Goal: Task Accomplishment & Management: Manage account settings

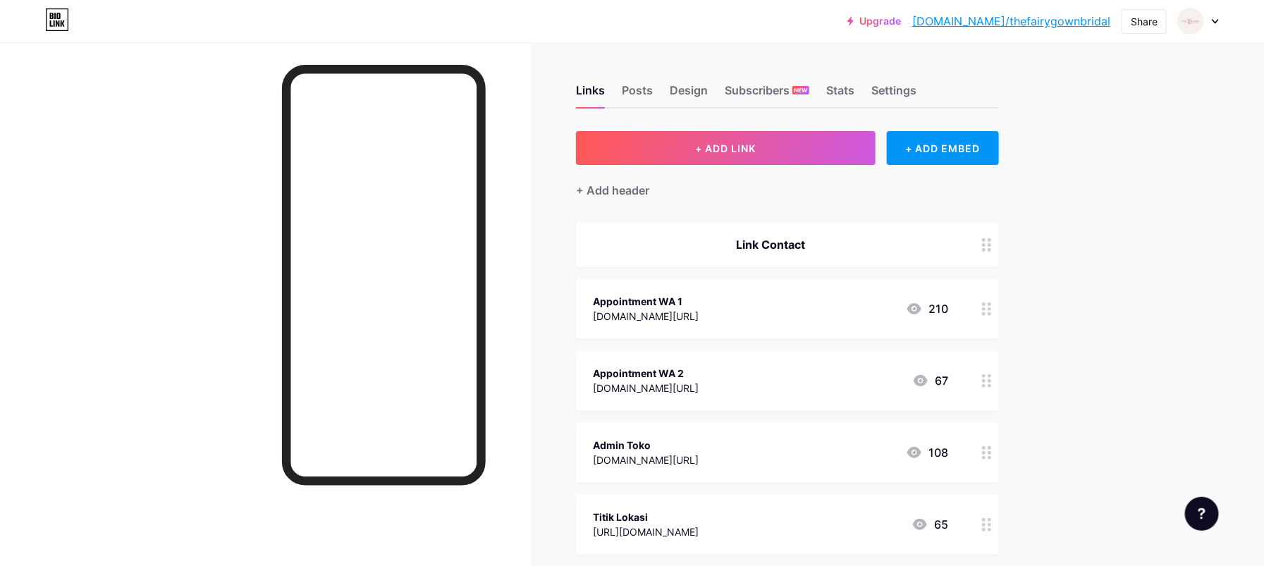
click at [1217, 21] on icon at bounding box center [1214, 21] width 7 height 5
click at [1133, 118] on div "+ Add a new page" at bounding box center [1132, 122] width 158 height 14
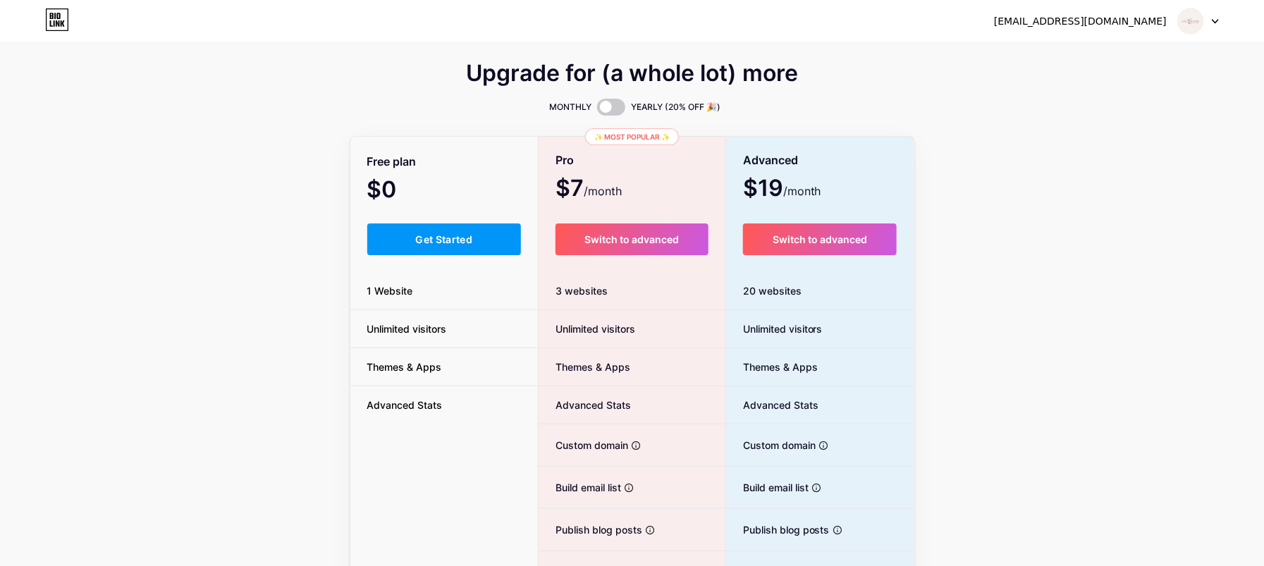
click at [1213, 19] on icon at bounding box center [1214, 21] width 7 height 5
click at [1075, 94] on li "Logout" at bounding box center [1130, 96] width 175 height 38
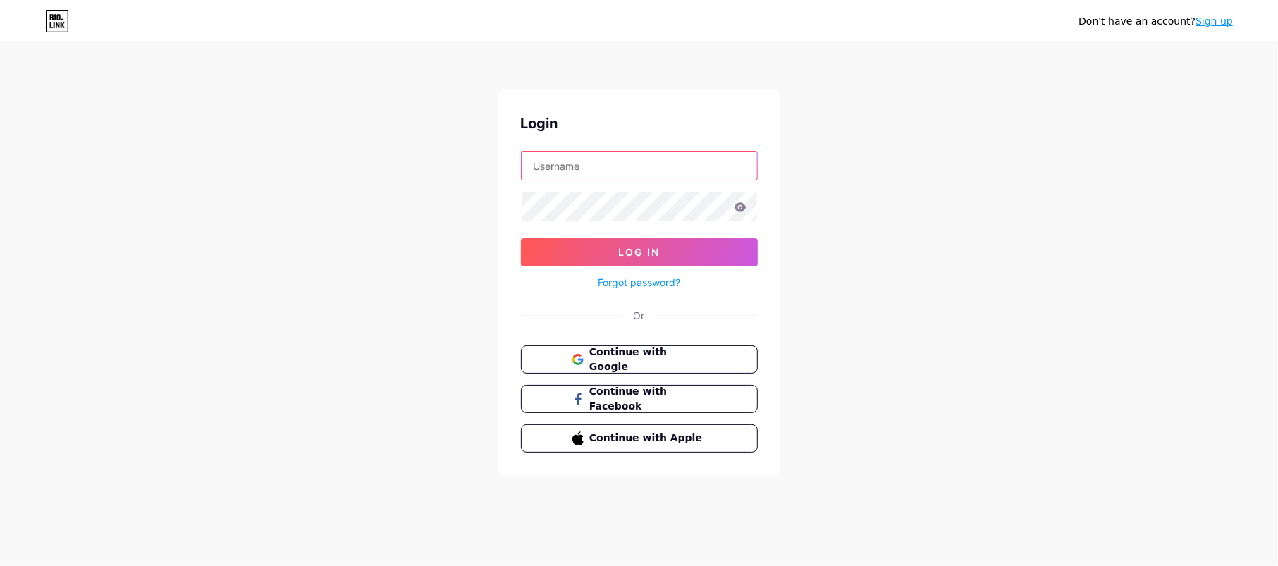
click at [667, 178] on input "text" at bounding box center [639, 166] width 235 height 28
click at [586, 164] on input "text" at bounding box center [639, 166] width 235 height 28
click at [586, 167] on input "vc" at bounding box center [639, 166] width 235 height 28
drag, startPoint x: 586, startPoint y: 167, endPoint x: 483, endPoint y: 166, distance: 103.6
click at [486, 166] on div "Don't have an account? Sign up Login vc Log In Forgot password? Or Continue wit…" at bounding box center [639, 260] width 1278 height 520
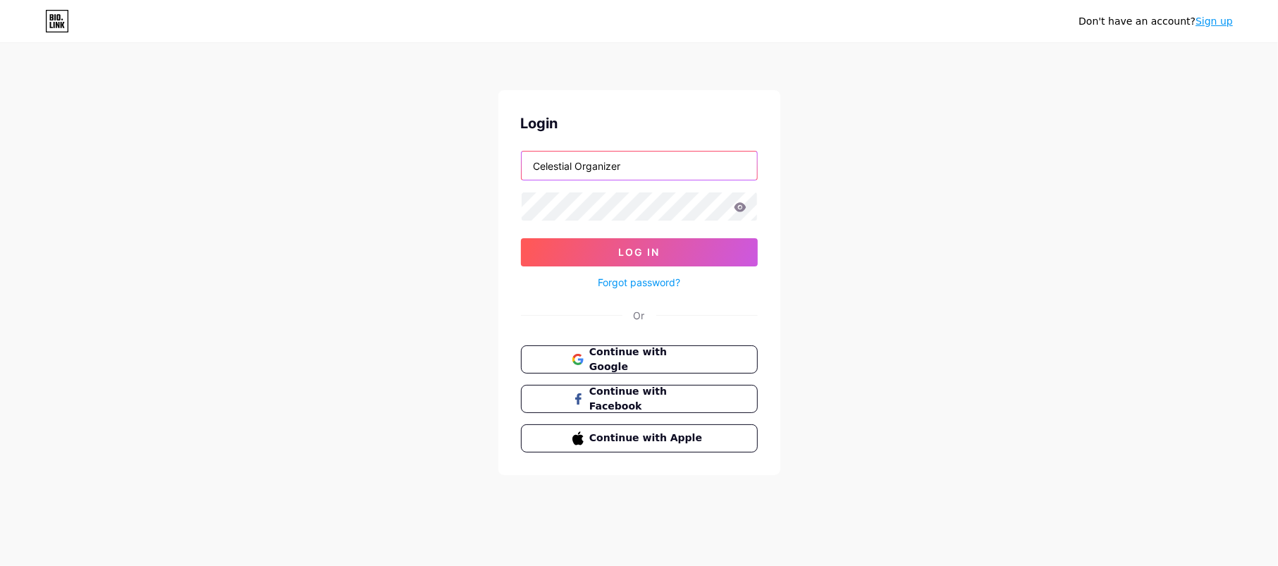
drag, startPoint x: 658, startPoint y: 164, endPoint x: 399, endPoint y: 174, distance: 258.8
click at [399, 174] on div "Don't have an account? Sign up Login Celestial Organizer Log In Forgot password…" at bounding box center [639, 260] width 1278 height 520
type input "ce"
click at [667, 355] on span "Continue with Google" at bounding box center [647, 360] width 118 height 30
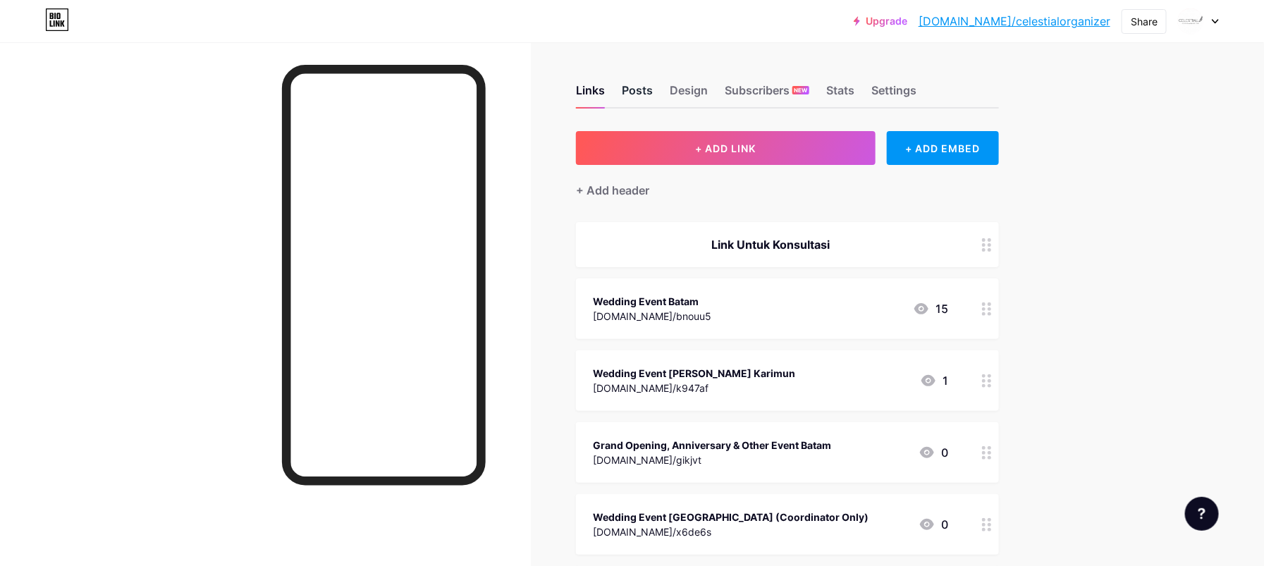
click at [634, 87] on div "Posts" at bounding box center [637, 94] width 31 height 25
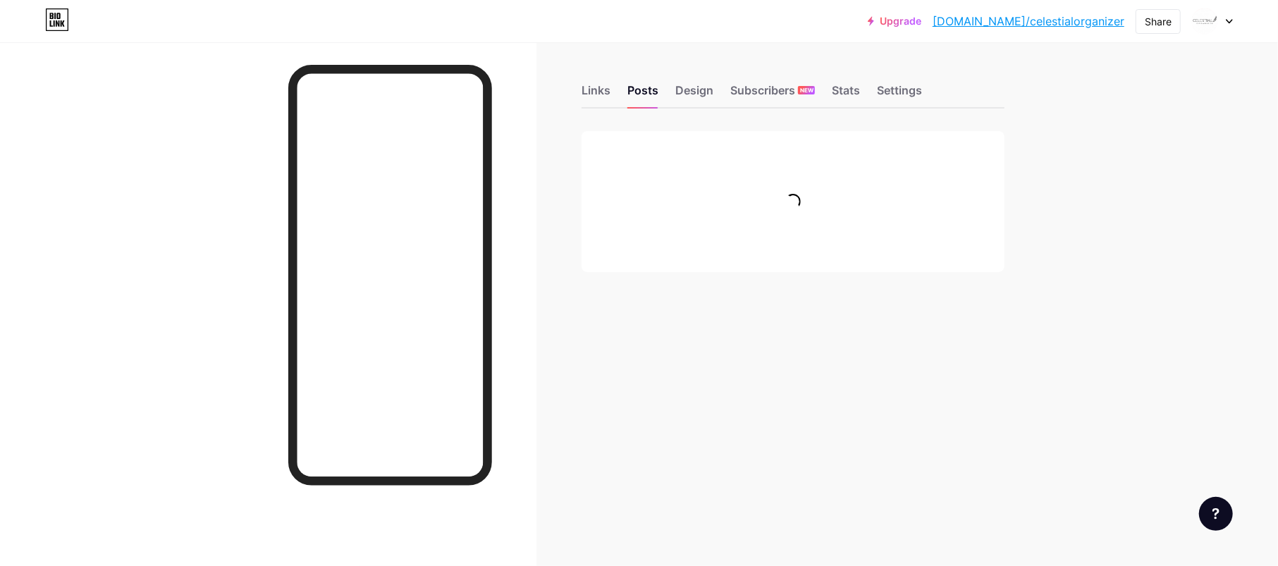
click at [705, 80] on div "Links Posts Design Subscribers NEW Stats Settings" at bounding box center [792, 83] width 423 height 49
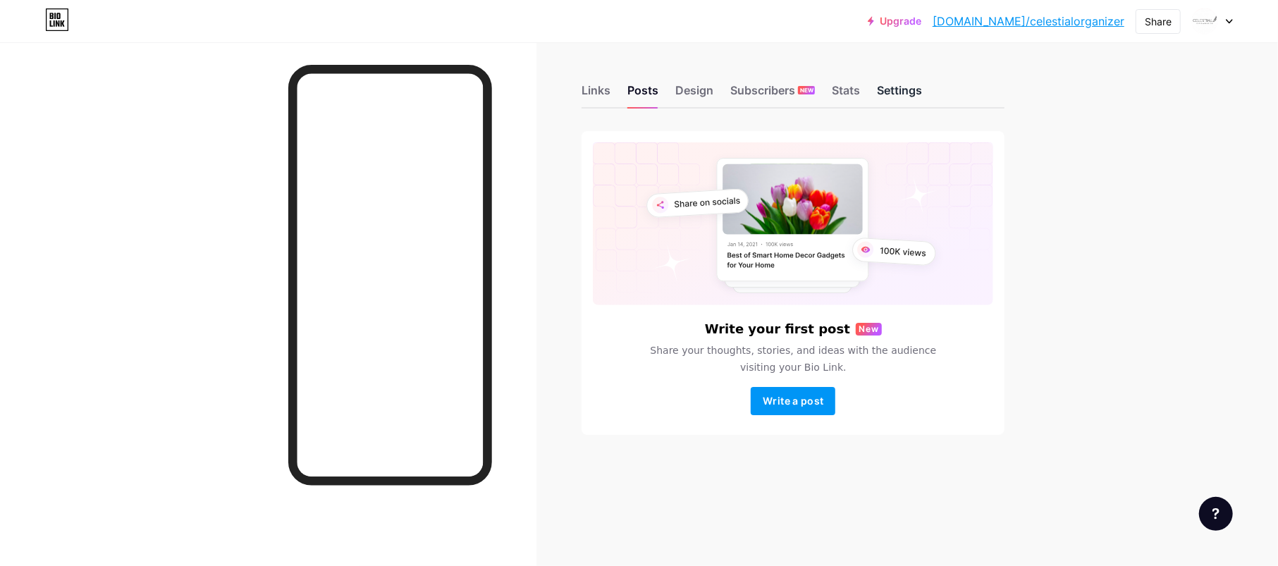
click at [887, 89] on div "Settings" at bounding box center [899, 94] width 45 height 25
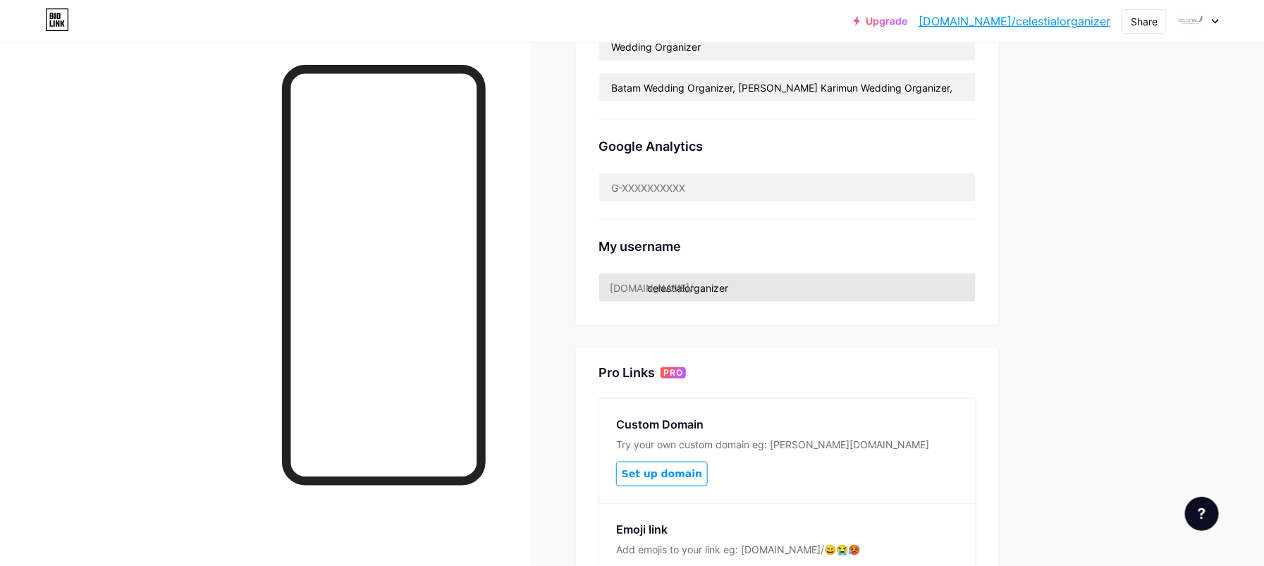
scroll to position [188, 0]
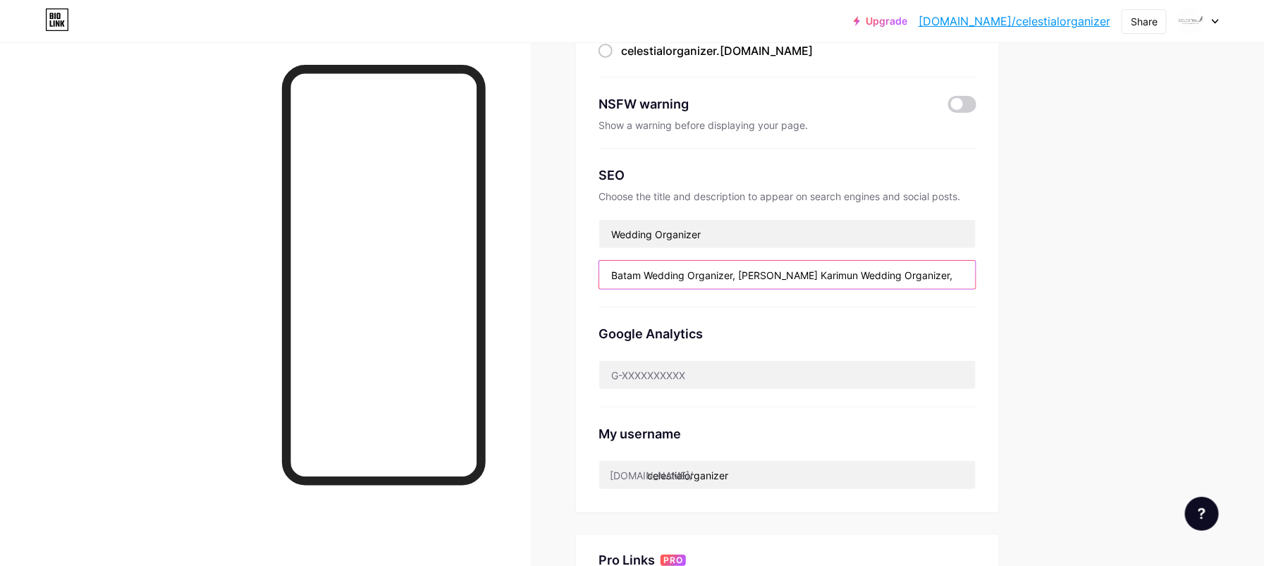
click at [837, 285] on input "Batam Wedding Organizer, Tj Balai Karimun Wedding Organizer," at bounding box center [787, 275] width 376 height 28
paste input "Chinese Wedding Planner & Wedding Organizer with Charity Way Part of The Fairy …"
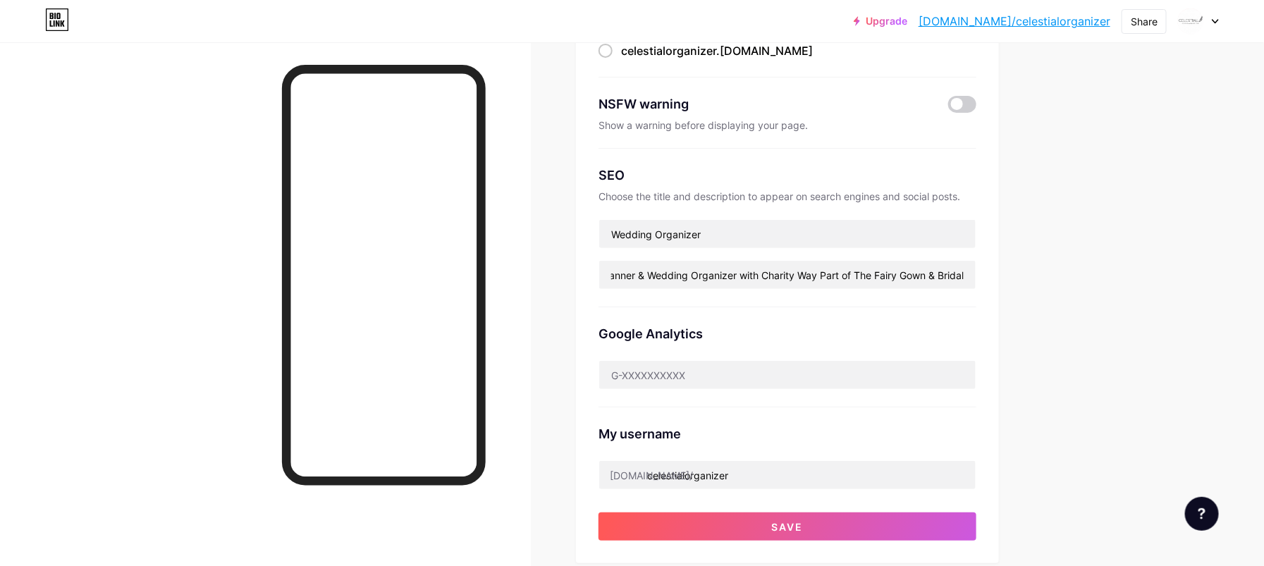
scroll to position [0, 0]
click at [1142, 304] on div "Upgrade bio.link/celest... bio.link/celestialorganizer Share Switch accounts Ce…" at bounding box center [632, 389] width 1264 height 1154
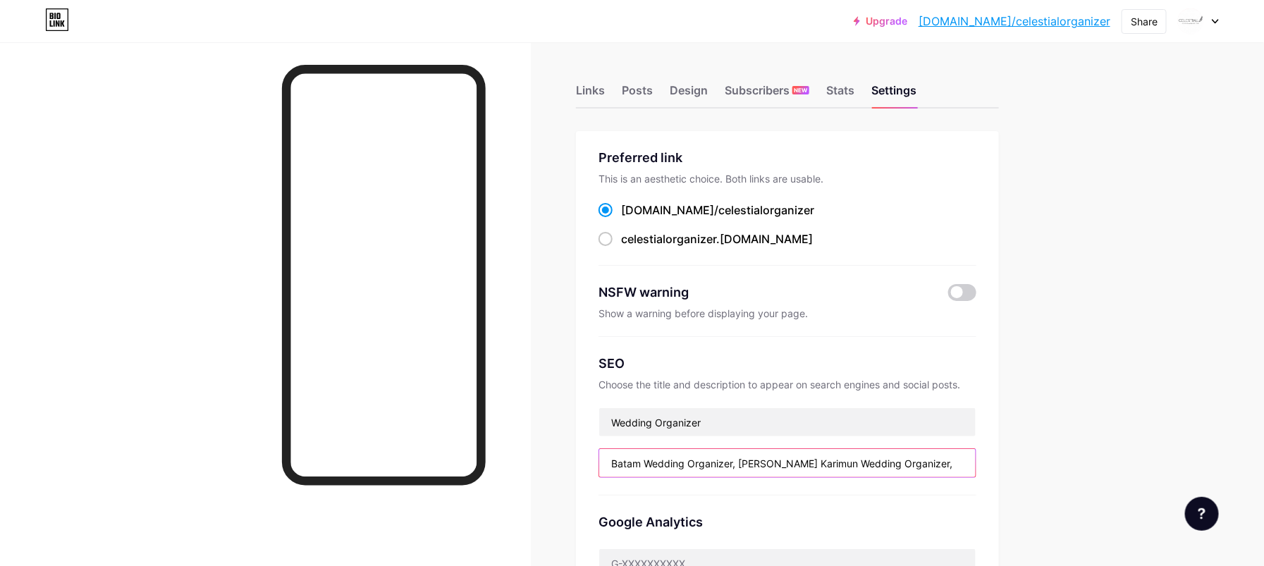
type input "Batam Wedding Organizer, Tj Balai Karimun Wedding Organizer,"
click at [717, 92] on div "Links Posts Design Subscribers NEW Stats Settings" at bounding box center [787, 83] width 423 height 49
click at [698, 92] on div "Design" at bounding box center [688, 94] width 38 height 25
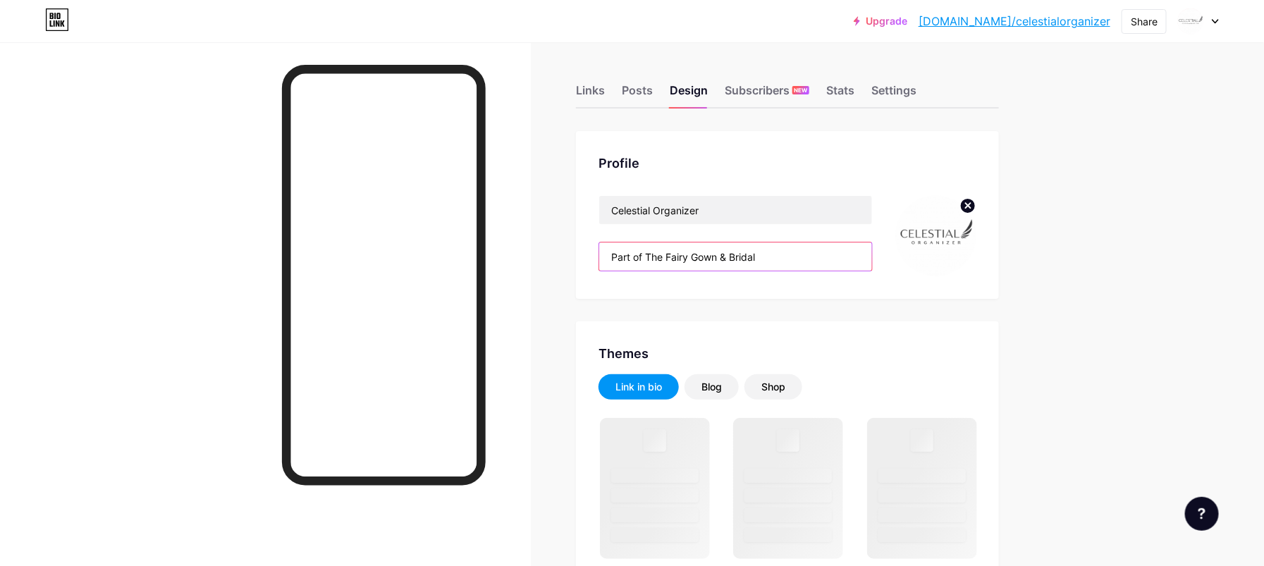
click at [750, 261] on input "Part of The Fairy Gown & Bridal" at bounding box center [735, 256] width 273 height 28
paste input "Chinese Wedding Planner & Wedding Organizer with Charity Way"
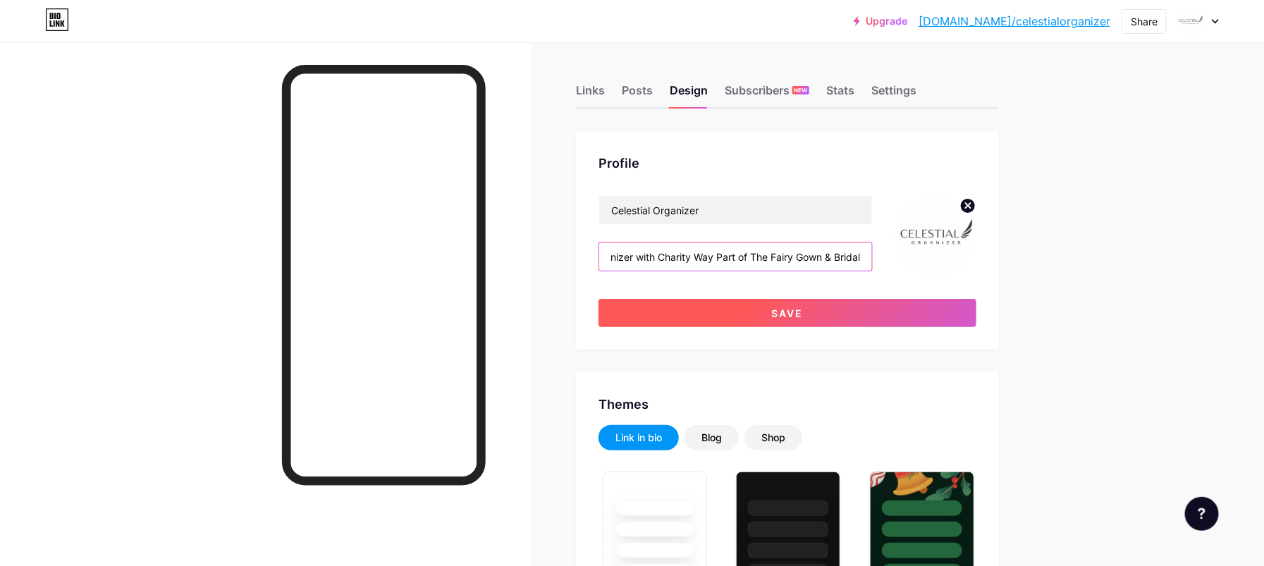
type input "Chinese Wedding Planner & Wedding Organizer with Charity Way Part of The Fairy …"
click at [878, 305] on button "Save" at bounding box center [787, 313] width 378 height 28
type input "#ebe6e6"
type input "#ffffff"
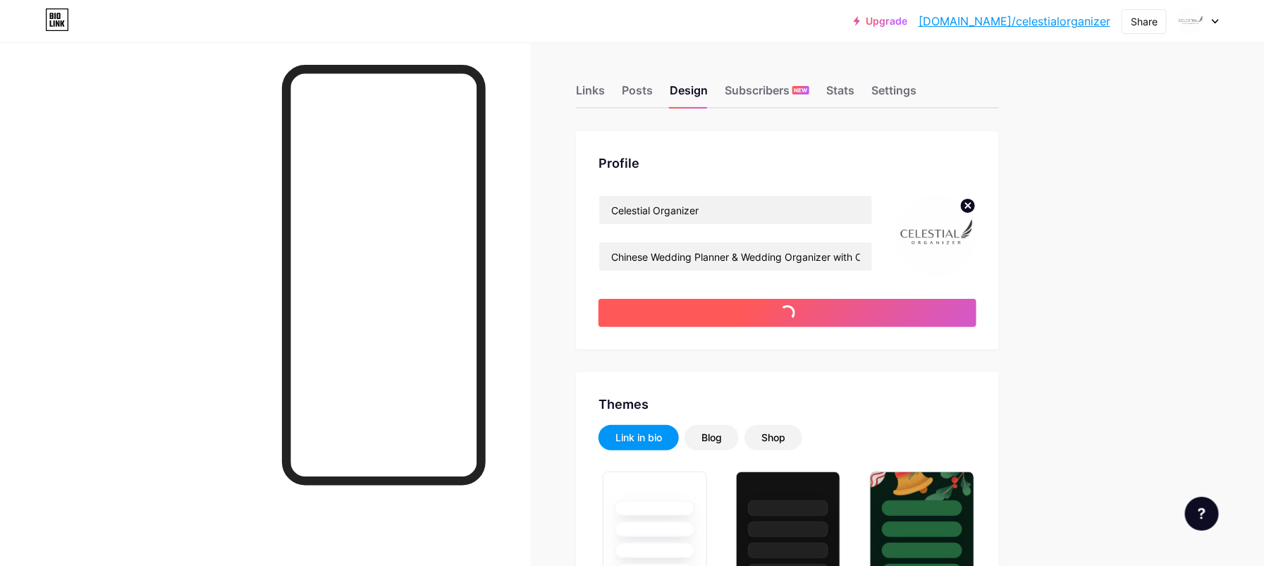
type input "#000000"
type input "#ebe6e6"
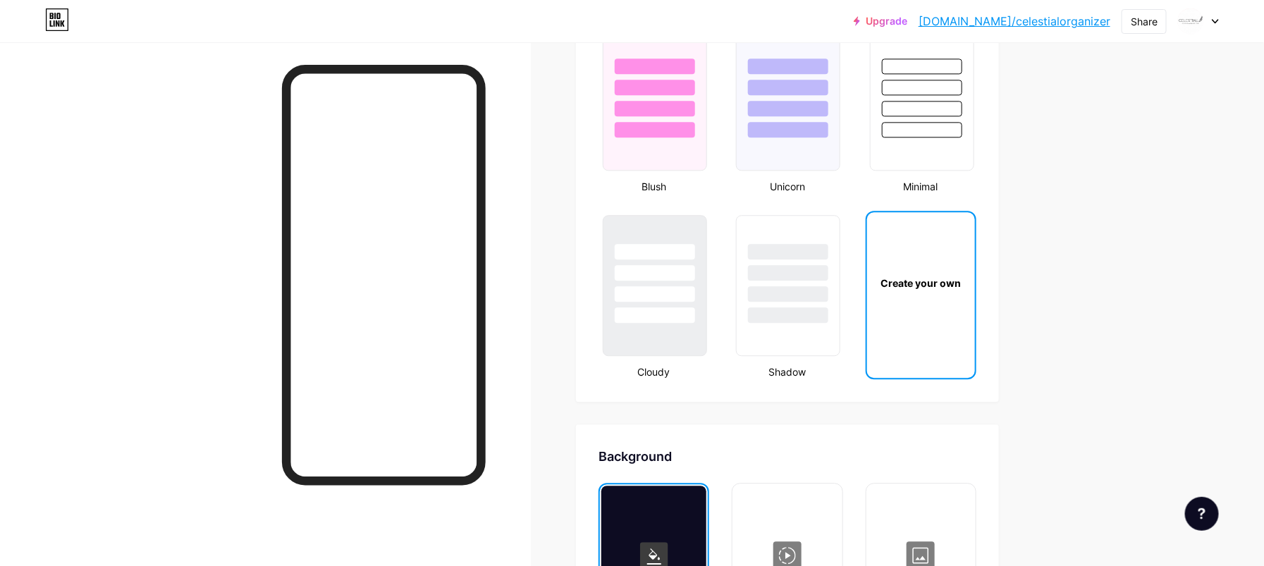
scroll to position [1127, 0]
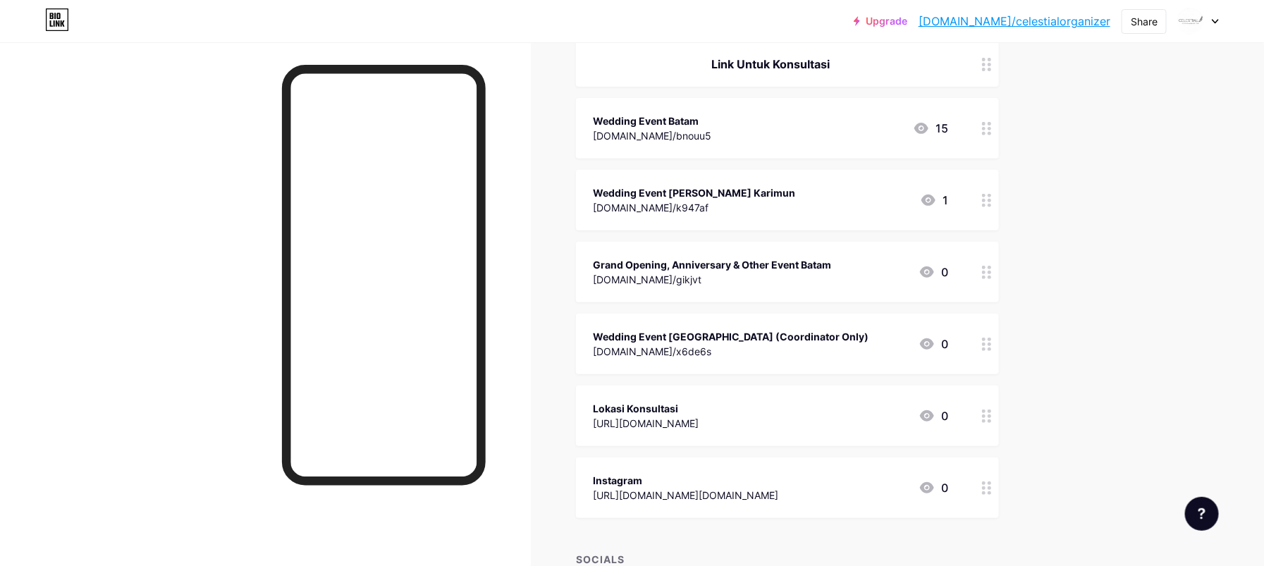
scroll to position [188, 0]
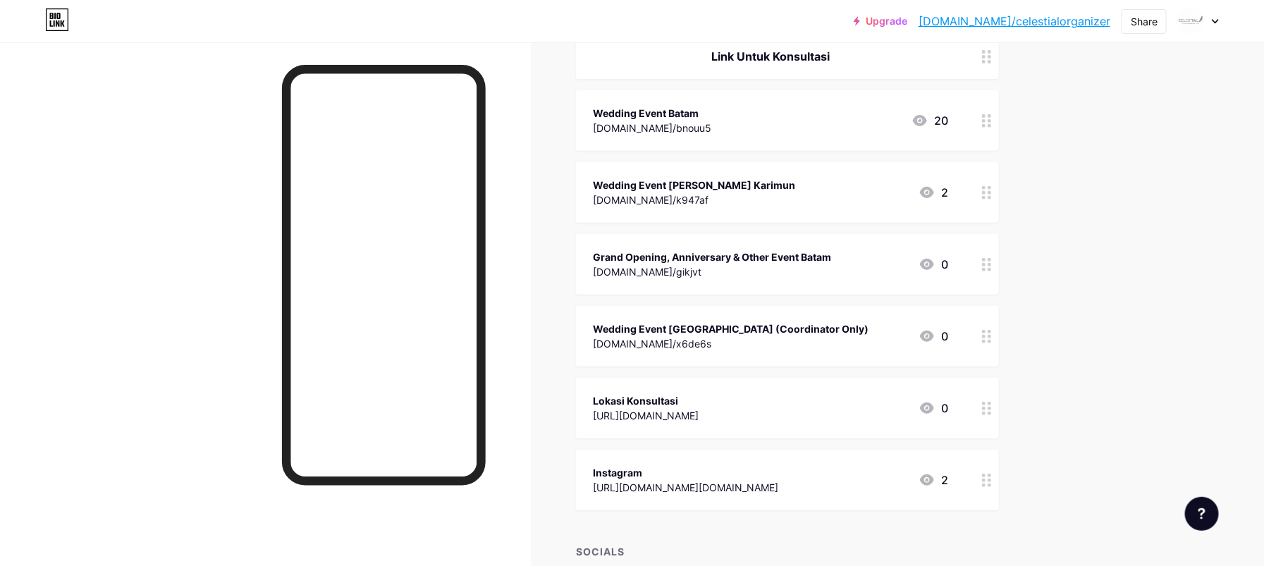
drag, startPoint x: 817, startPoint y: 333, endPoint x: 798, endPoint y: 333, distance: 19.7
click at [798, 333] on div "Wedding Event [GEOGRAPHIC_DATA] (Coordinator Only) [DOMAIN_NAME]/x6de6s 0" at bounding box center [770, 336] width 355 height 32
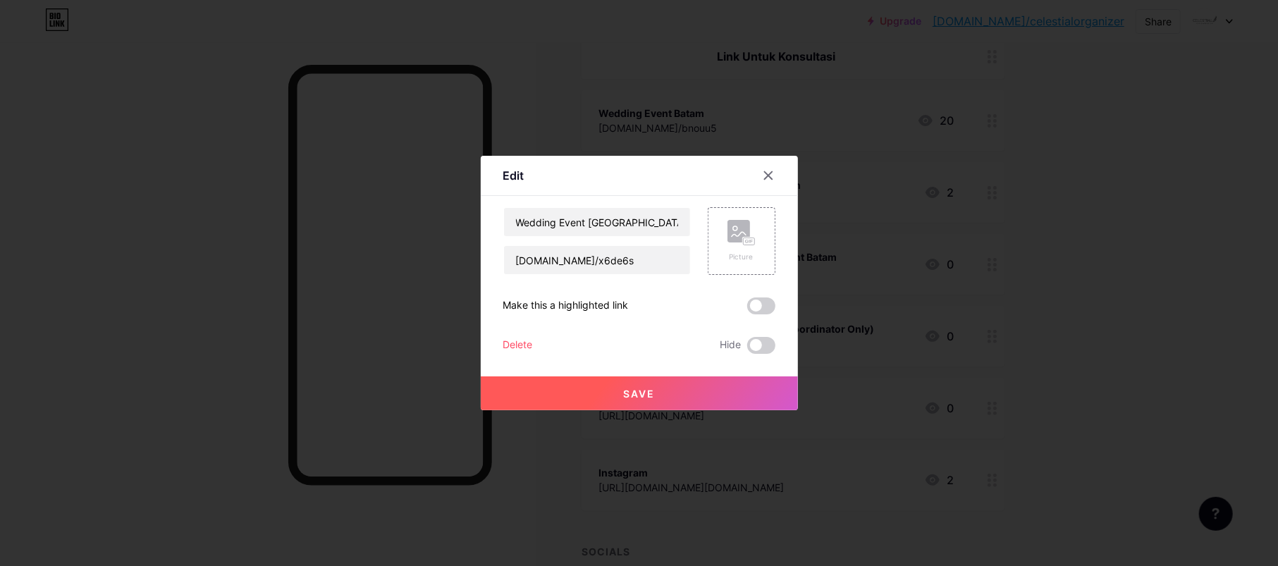
click at [503, 342] on div "Delete" at bounding box center [518, 345] width 30 height 17
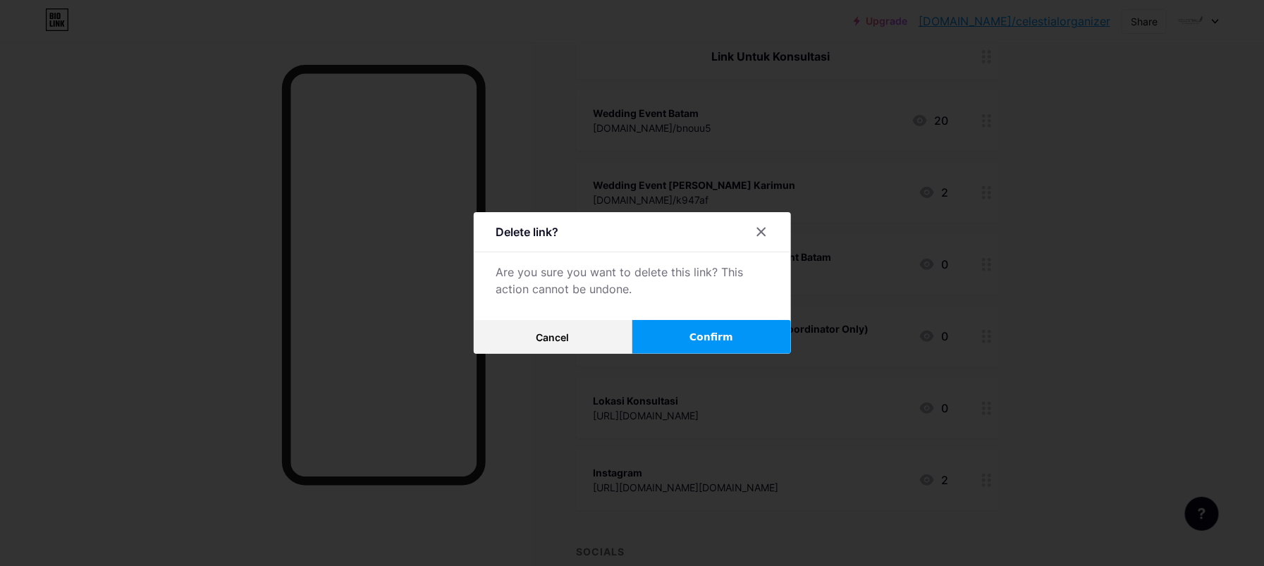
click at [722, 325] on button "Confirm" at bounding box center [711, 337] width 159 height 34
